Goal: Complete application form

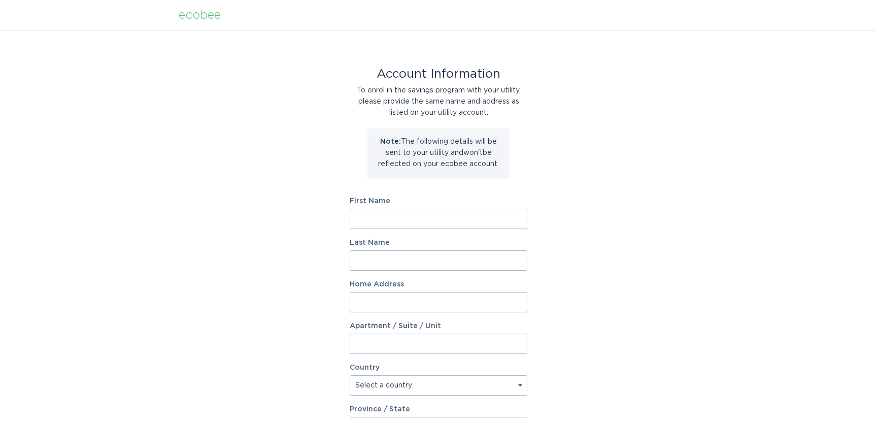
click at [402, 213] on input "First Name" at bounding box center [439, 219] width 178 height 20
type input "[PERSON_NAME]"
type input "Harb"
type input "[STREET_ADDRESS]"
select select "US"
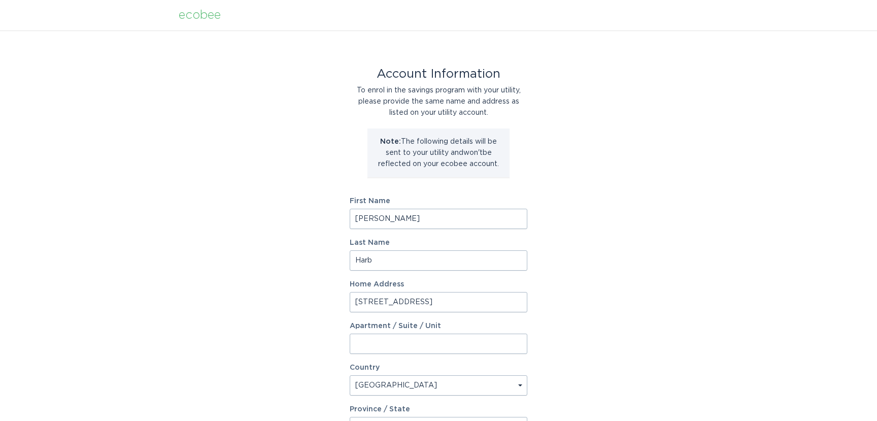
type input "[GEOGRAPHIC_DATA]"
type input "14127"
select select "NY"
click at [309, 234] on div "Account Information To enrol in the savings program with your utility, please p…" at bounding box center [438, 310] width 877 height 561
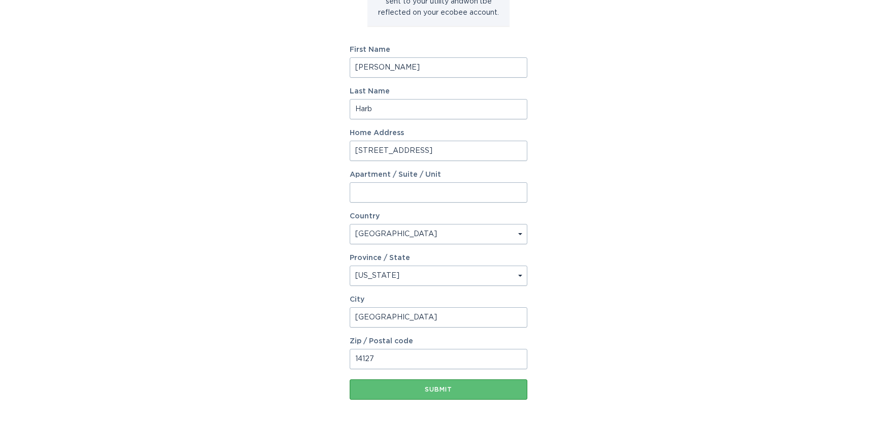
scroll to position [170, 0]
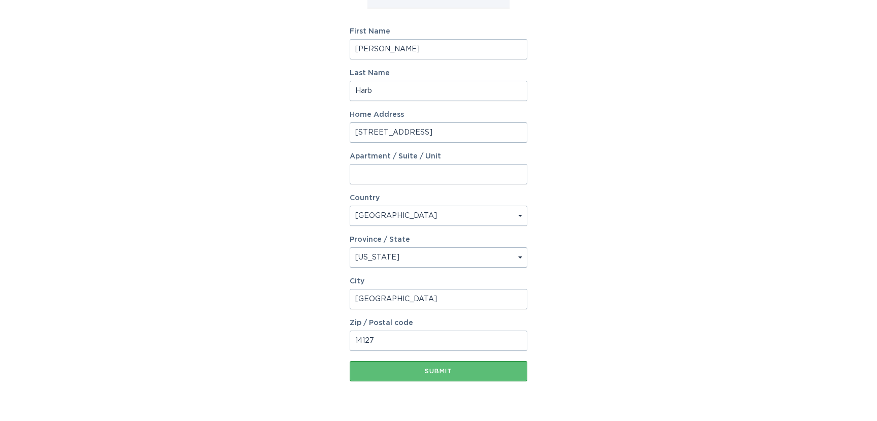
click at [408, 53] on input "[PERSON_NAME]" at bounding box center [439, 49] width 178 height 20
type input "[PERSON_NAME]"
click at [387, 87] on input "Harb" at bounding box center [439, 91] width 178 height 20
type input "Harb"
click at [521, 130] on input "[STREET_ADDRESS]" at bounding box center [439, 132] width 178 height 20
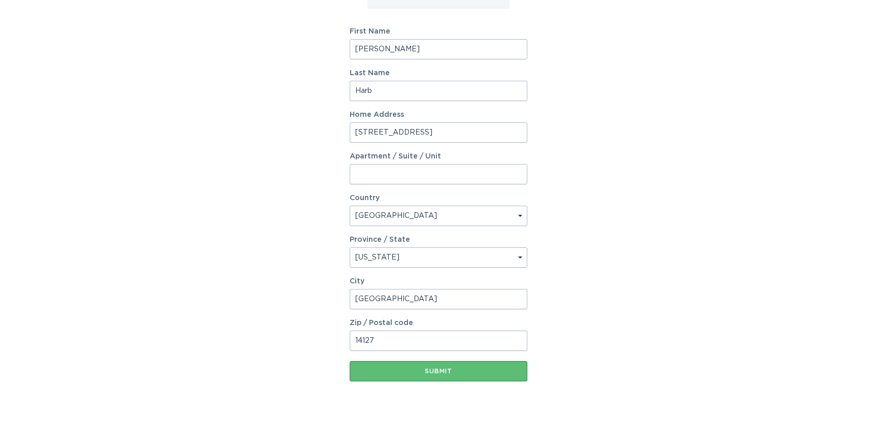
type input "[STREET_ADDRESS]"
click at [378, 226] on form "First Name [PERSON_NAME] Last Name [PERSON_NAME] Home Address [STREET_ADDRESS][…" at bounding box center [439, 204] width 178 height 353
click at [373, 217] on select "Select a country [GEOGRAPHIC_DATA] [GEOGRAPHIC_DATA]" at bounding box center [439, 216] width 178 height 20
click at [350, 206] on select "Select a country [GEOGRAPHIC_DATA] [GEOGRAPHIC_DATA]" at bounding box center [439, 216] width 178 height 20
click at [390, 258] on select "Select a province/state [US_STATE] [US_STATE] [US_STATE] [US_STATE] [US_STATE] …" at bounding box center [439, 257] width 178 height 20
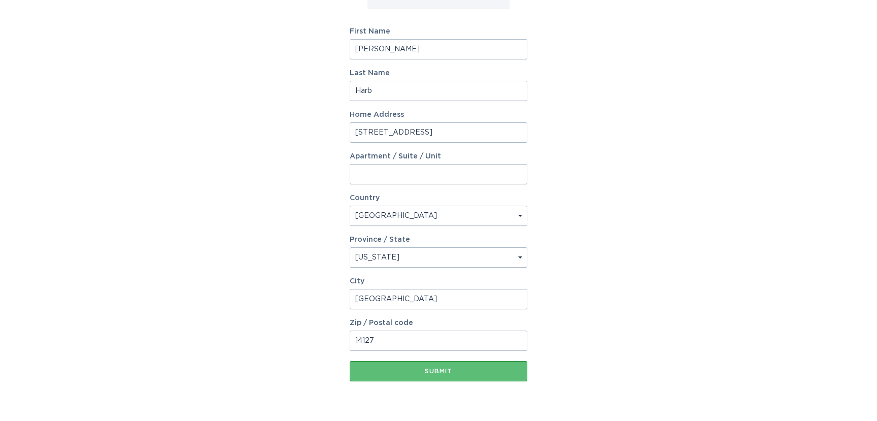
click at [350, 247] on select "Select a province/state [US_STATE] [US_STATE] [US_STATE] [US_STATE] [US_STATE] …" at bounding box center [439, 257] width 178 height 20
drag, startPoint x: 390, startPoint y: 258, endPoint x: 324, endPoint y: 268, distance: 66.8
click at [324, 268] on div "Account Information To enrol in the savings program with your utility, please p…" at bounding box center [438, 141] width 877 height 561
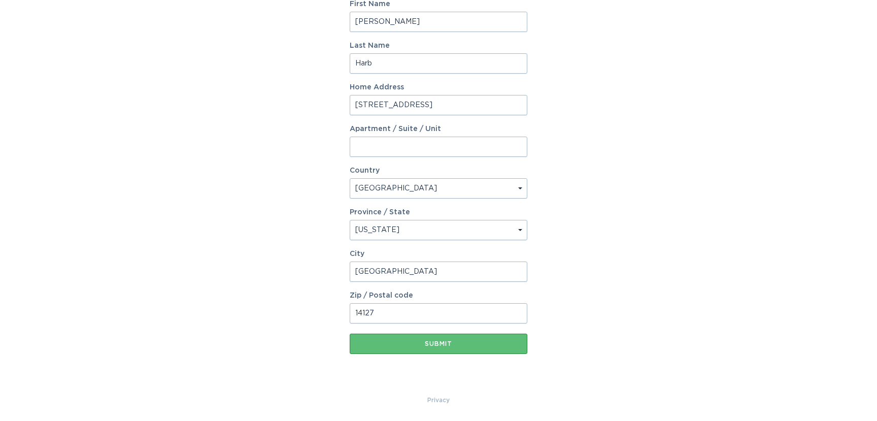
click at [422, 275] on input "[GEOGRAPHIC_DATA]" at bounding box center [439, 272] width 178 height 20
type input "[GEOGRAPHIC_DATA]"
click at [306, 305] on div "Account Information To enrol in the savings program with your utility, please p…" at bounding box center [438, 113] width 877 height 561
click at [377, 313] on input "14127" at bounding box center [439, 313] width 178 height 20
click at [359, 339] on button "Submit" at bounding box center [439, 344] width 178 height 20
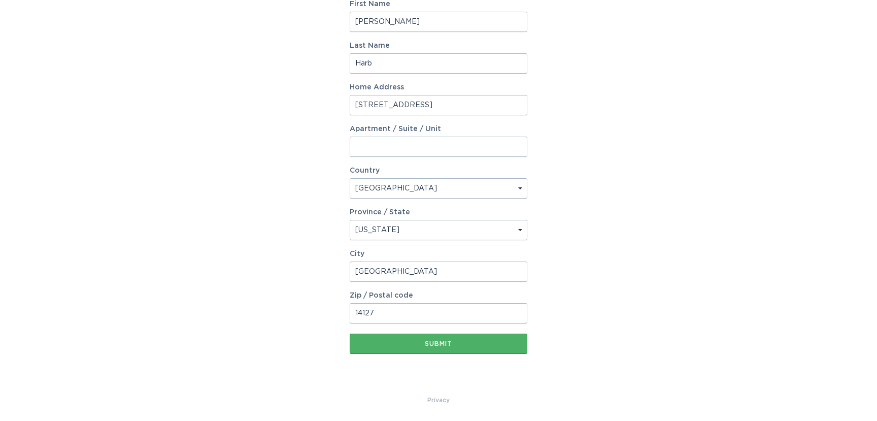
scroll to position [208, 0]
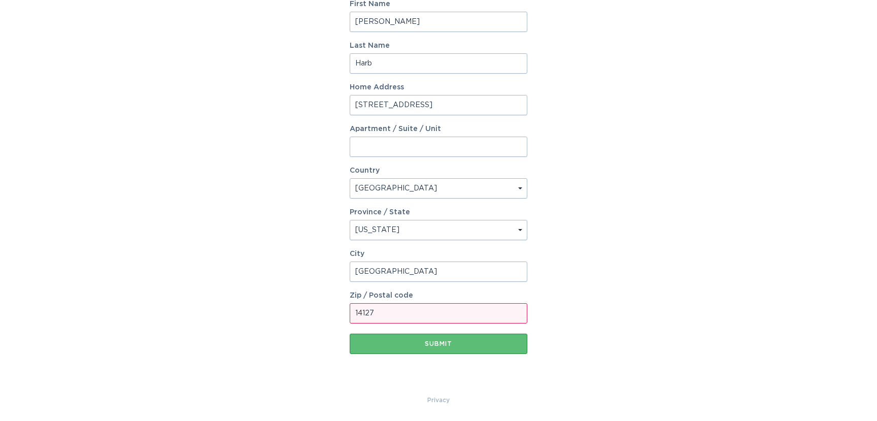
click at [396, 312] on input "14127" at bounding box center [439, 313] width 178 height 20
type input "14127"
click at [359, 349] on button "Submit" at bounding box center [439, 344] width 178 height 20
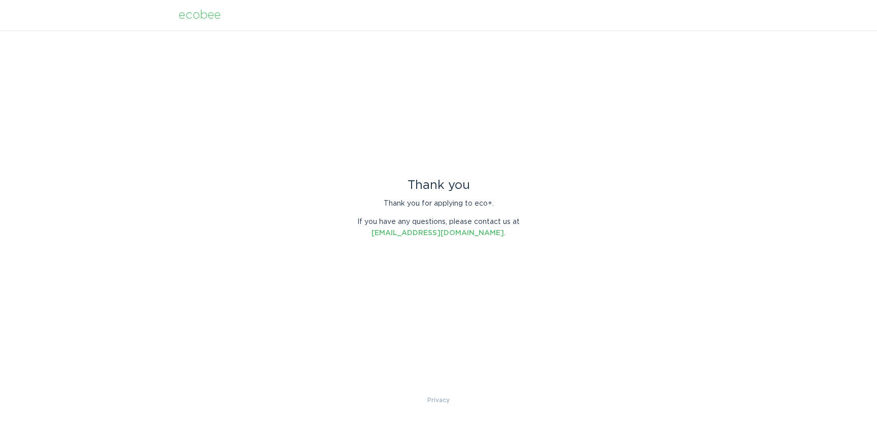
scroll to position [0, 0]
